Goal: Task Accomplishment & Management: Manage account settings

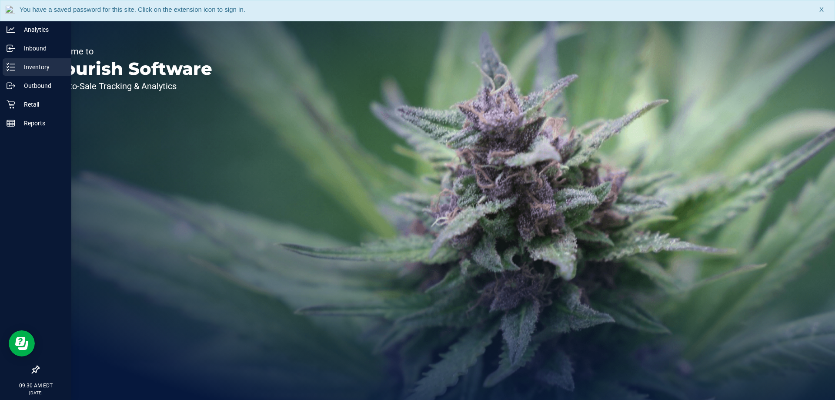
click at [0, 65] on link "Inventory" at bounding box center [35, 67] width 71 height 19
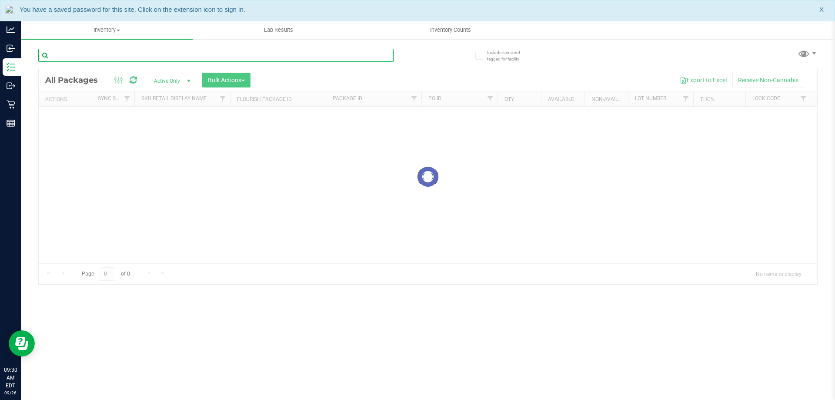
click at [217, 61] on input "text" at bounding box center [215, 55] width 355 height 13
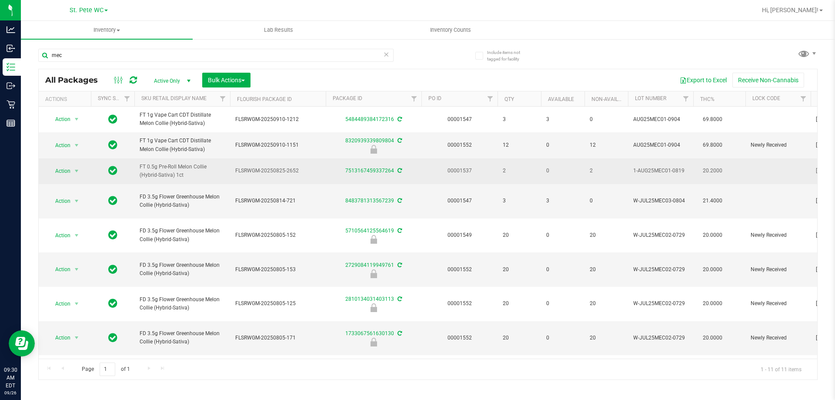
click at [179, 179] on span "FT 0.5g Pre-Roll Melon Collie (Hybrid-Sativa) 1ct" at bounding box center [182, 171] width 85 height 17
copy tr "FT 0.5g Pre-Roll Melon Collie (Hybrid-Sativa) 1ct"
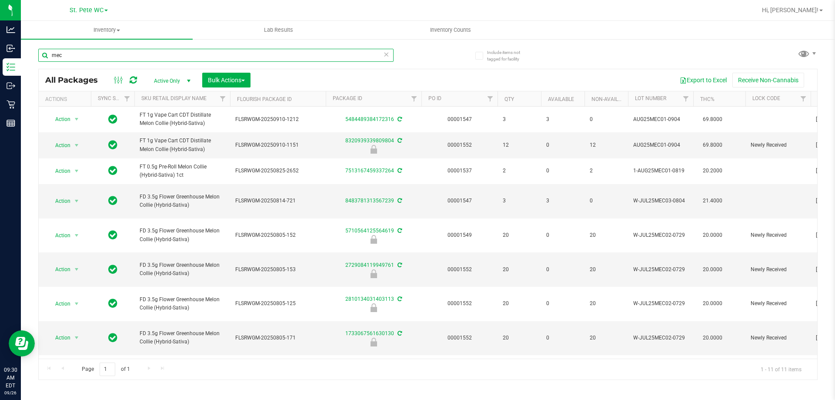
click at [134, 56] on input "mec" at bounding box center [215, 55] width 355 height 13
paste input "FT 0.5g Pre-Roll Melon Collie (Hybrid-Sativa) 1ct"
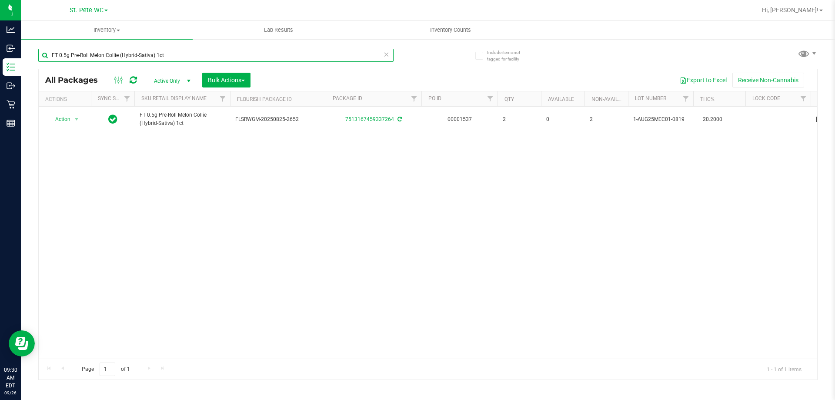
click at [205, 51] on input "FT 0.5g Pre-Roll Melon Collie (Hybrid-Sativa) 1ct" at bounding box center [215, 55] width 355 height 13
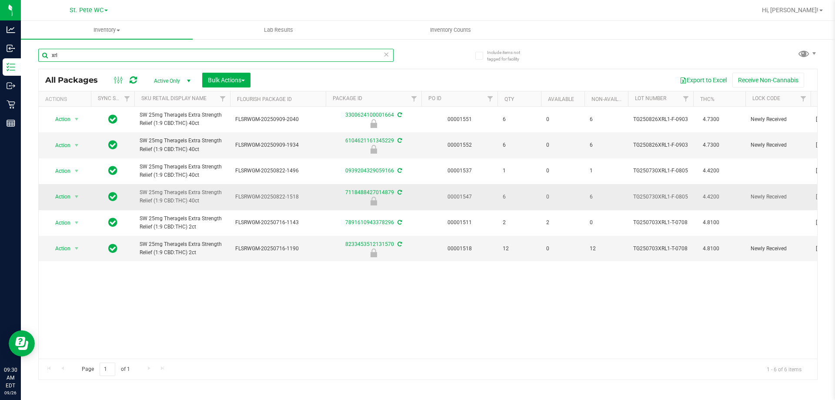
type input "xrl"
click at [64, 190] on td "Action Action Edit attributes Global inventory Locate package Package audit log…" at bounding box center [65, 197] width 52 height 26
click at [64, 192] on span "Action" at bounding box center [58, 196] width 23 height 12
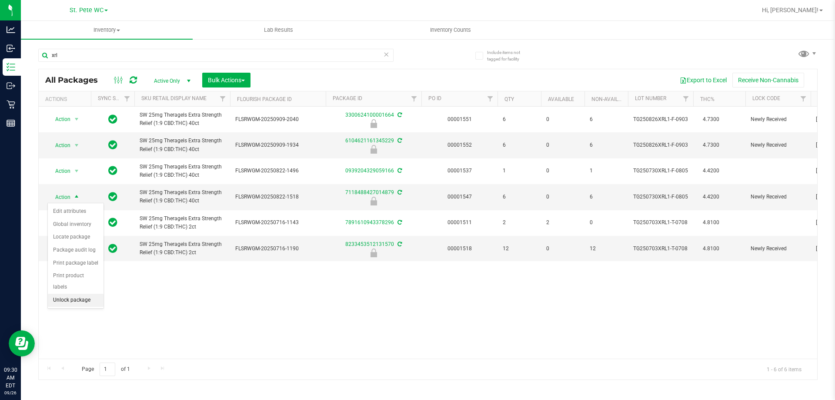
click at [65, 294] on li "Unlock package" at bounding box center [76, 300] width 56 height 13
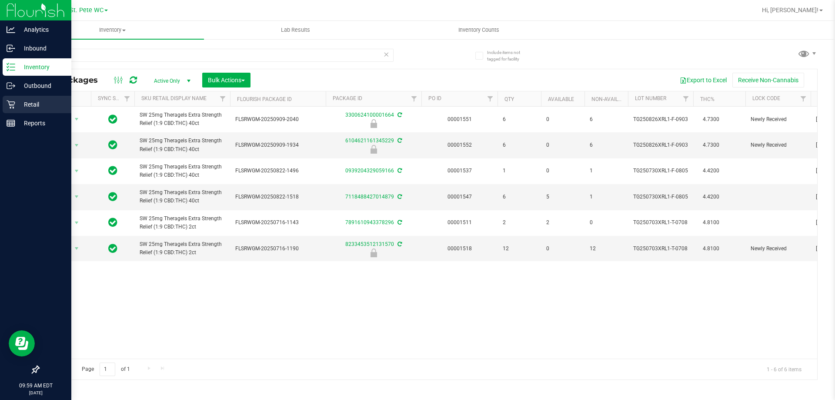
click at [13, 112] on div "Retail" at bounding box center [37, 104] width 69 height 17
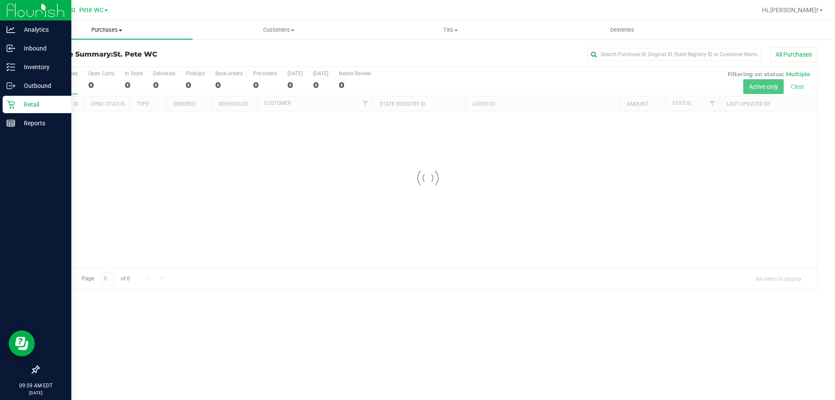
click at [119, 33] on span "Purchases" at bounding box center [107, 30] width 172 height 8
click at [72, 63] on span "Fulfillment" at bounding box center [48, 62] width 54 height 7
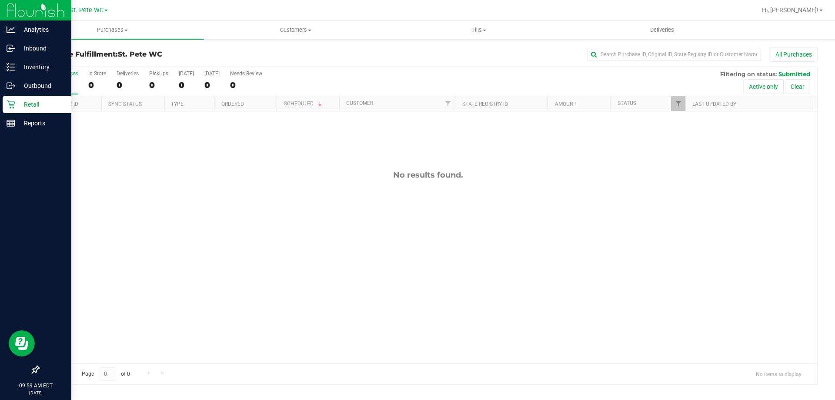
click at [148, 296] on div "No results found." at bounding box center [428, 266] width 778 height 310
click at [148, 294] on div "No results found." at bounding box center [428, 266] width 778 height 310
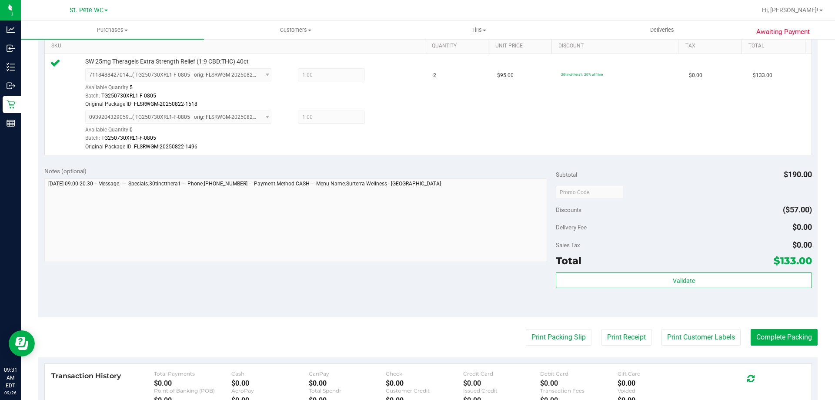
scroll to position [231, 0]
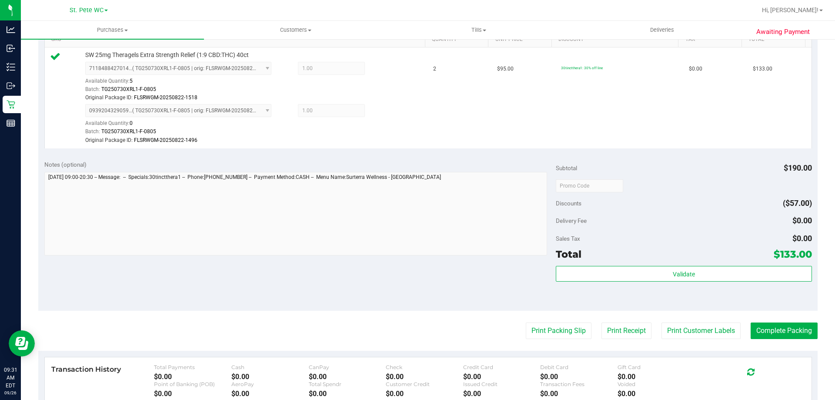
click at [715, 253] on div "Total $133.00" at bounding box center [684, 254] width 256 height 16
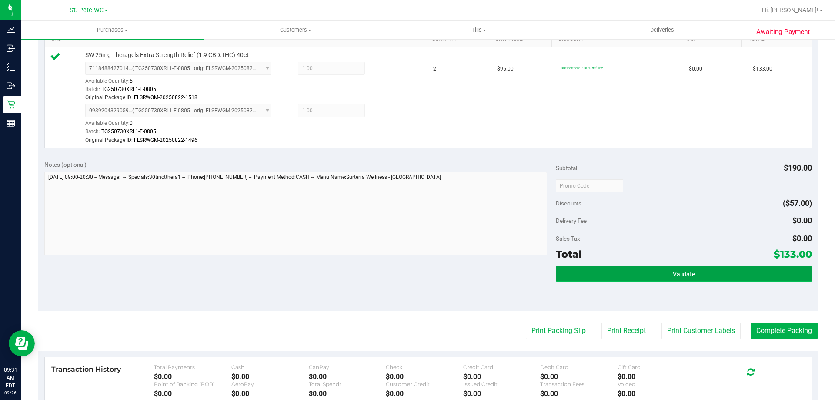
click at [711, 281] on button "Validate" at bounding box center [684, 274] width 256 height 16
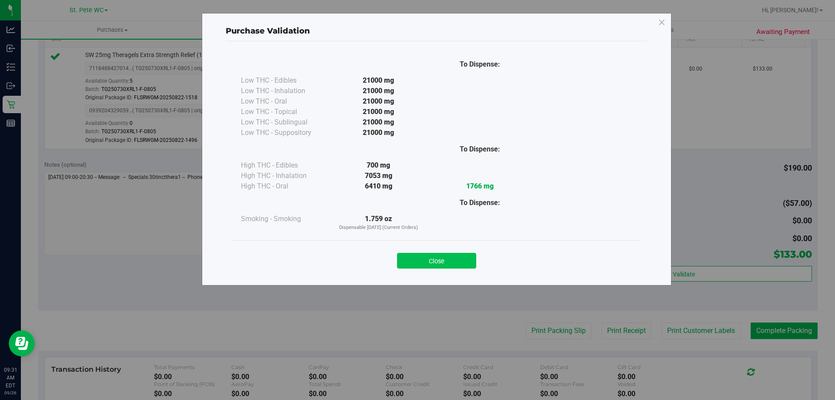
click at [448, 257] on button "Close" at bounding box center [436, 261] width 79 height 16
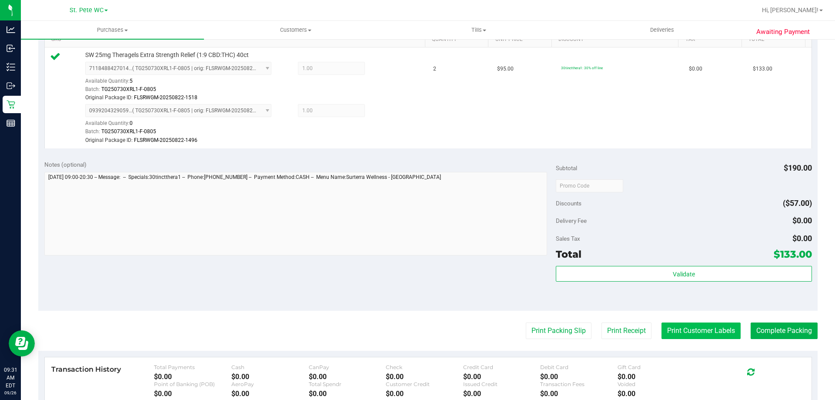
click at [728, 331] on button "Print Customer Labels" at bounding box center [700, 330] width 79 height 17
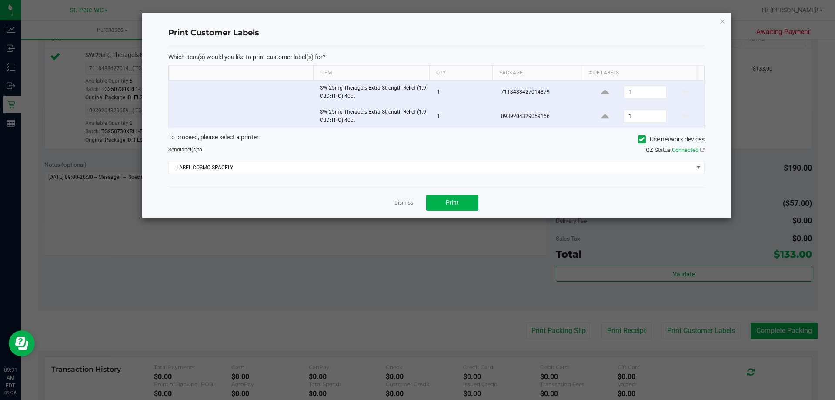
click at [466, 218] on ngb-modal-window "Print Customer Labels Which item(s) would you like to print customer label(s) f…" at bounding box center [420, 200] width 841 height 400
click at [445, 207] on button "Print" at bounding box center [452, 203] width 52 height 16
click at [385, 192] on div "Dismiss Print" at bounding box center [436, 202] width 536 height 30
click at [402, 204] on link "Dismiss" at bounding box center [403, 202] width 19 height 7
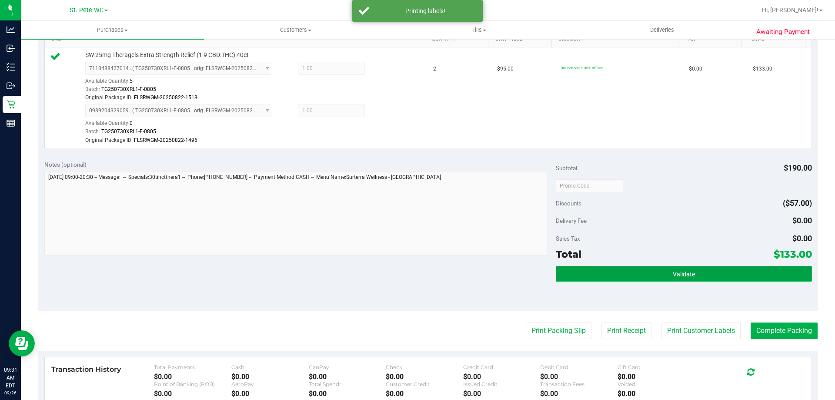
click at [773, 266] on button "Validate" at bounding box center [684, 274] width 256 height 16
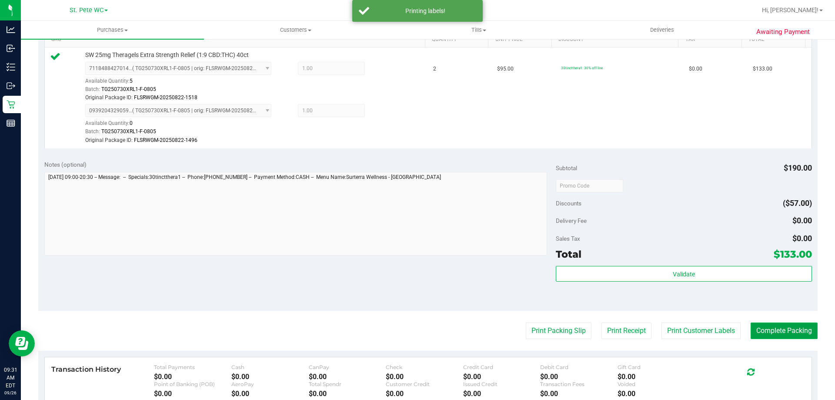
click at [776, 327] on button "Complete Packing" at bounding box center [784, 330] width 67 height 17
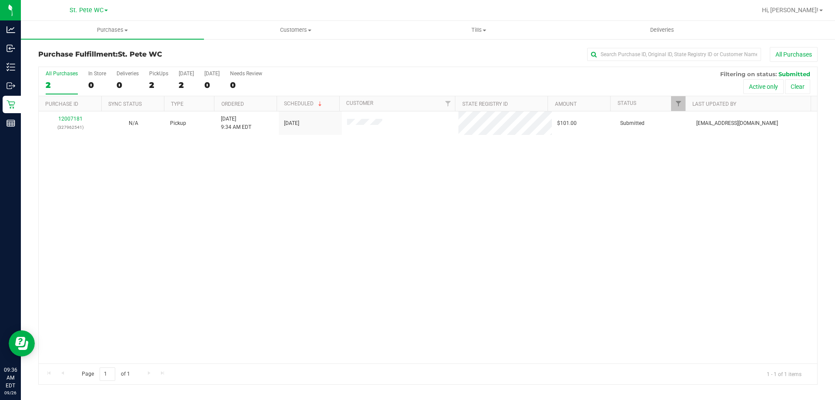
click at [212, 215] on div "12007181 (327962541) N/A Pickup [DATE] 9:34 AM EDT 9/26/2025 $101.00 Submitted …" at bounding box center [428, 237] width 778 height 252
